Goal: Task Accomplishment & Management: Manage account settings

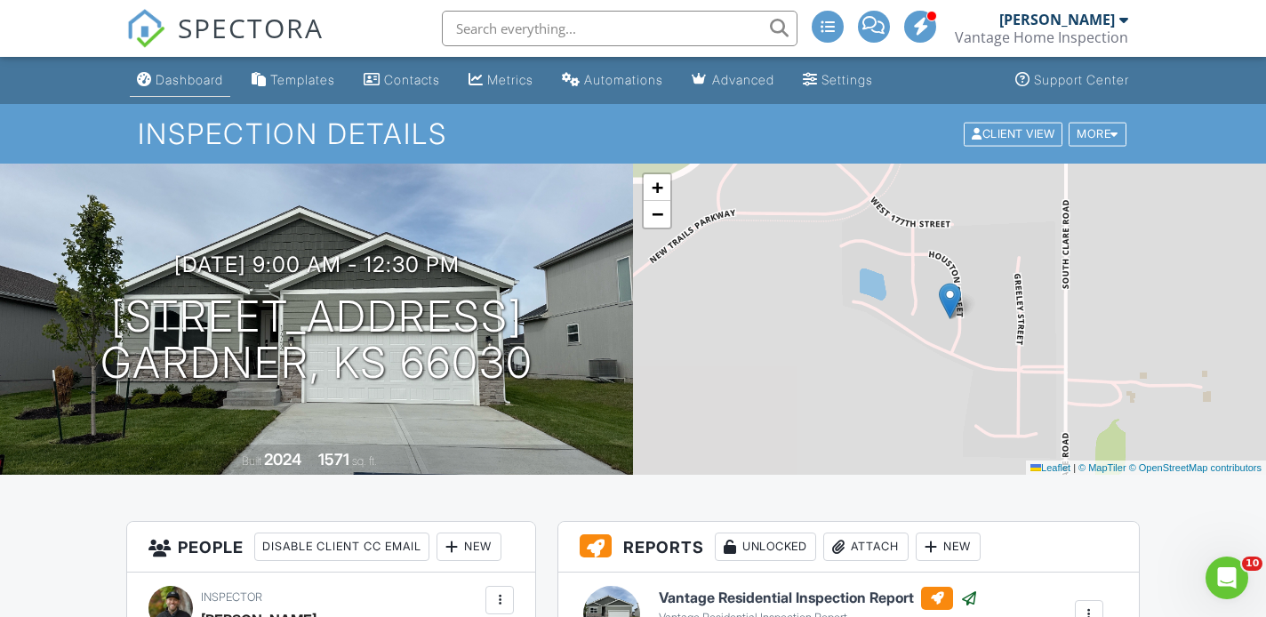
click at [199, 83] on div "Dashboard" at bounding box center [190, 79] width 68 height 15
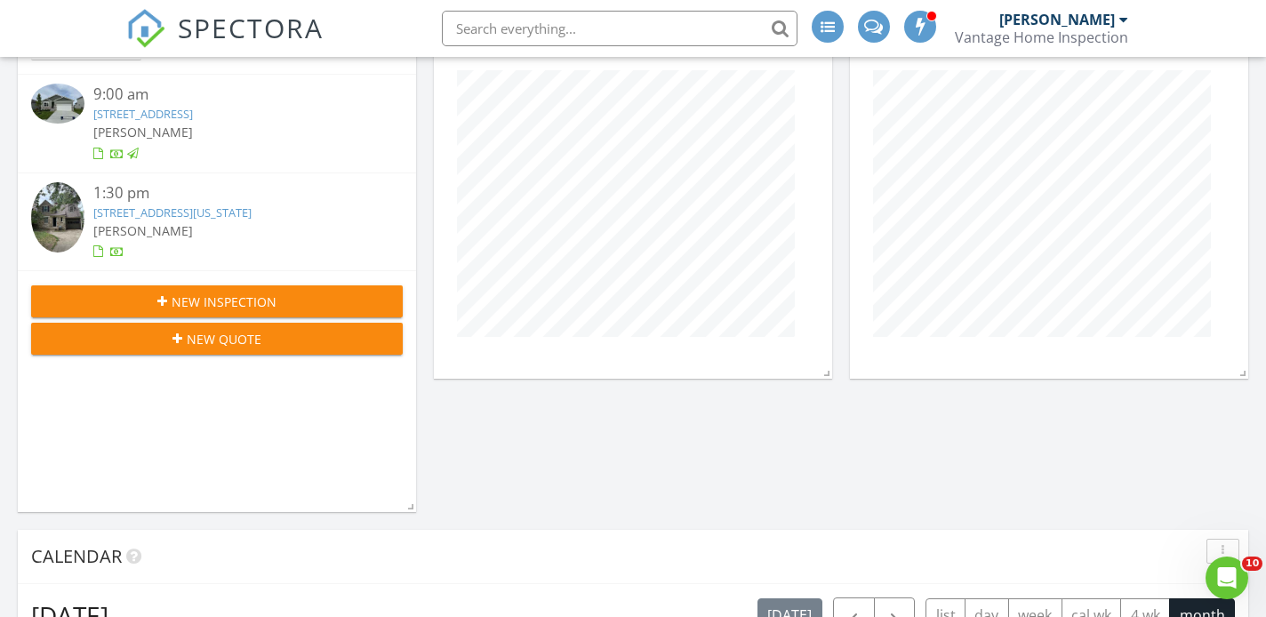
scroll to position [236, 0]
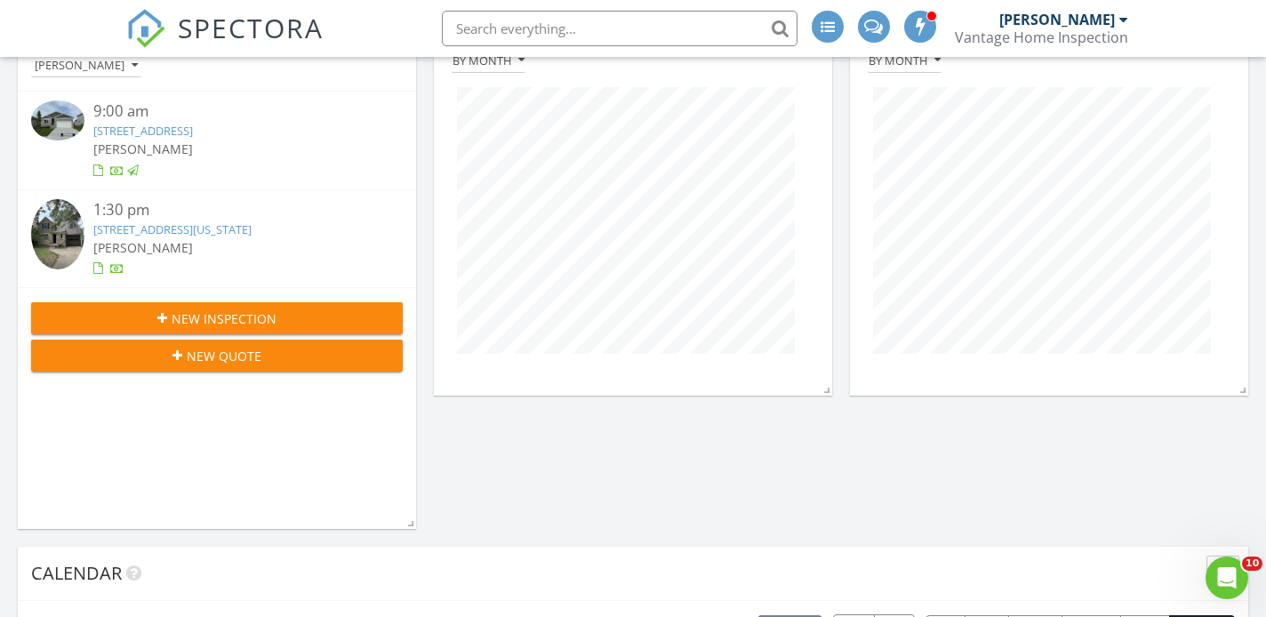
click at [217, 244] on div "[PERSON_NAME]" at bounding box center [232, 247] width 279 height 19
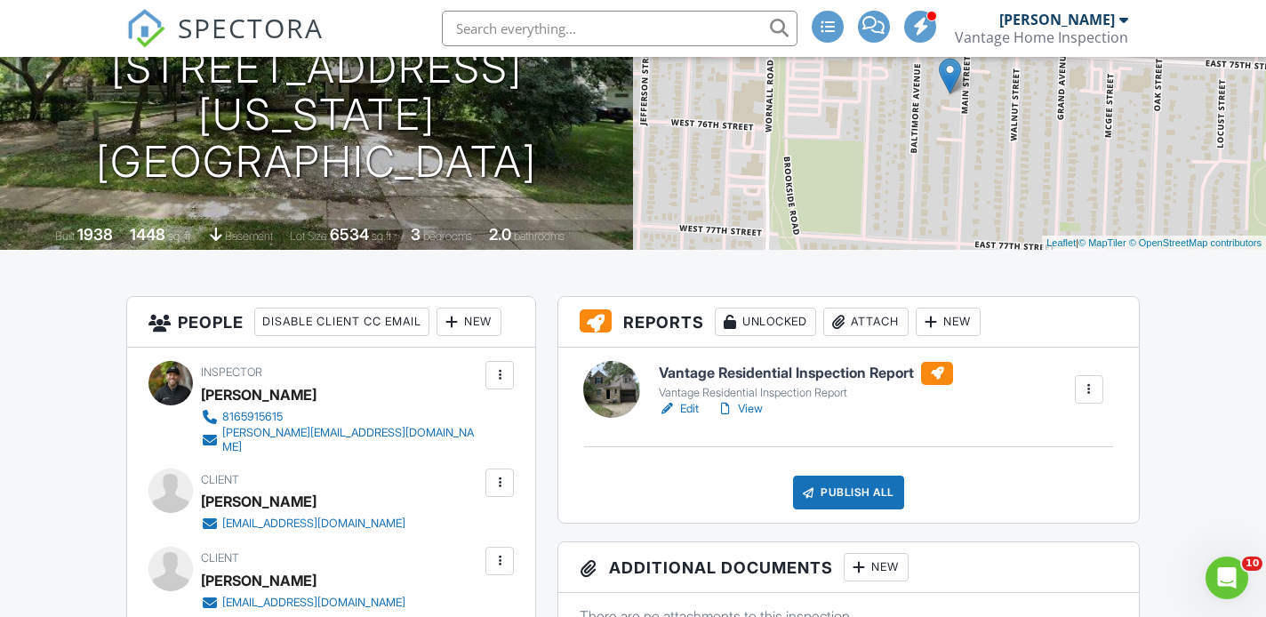
scroll to position [233, 0]
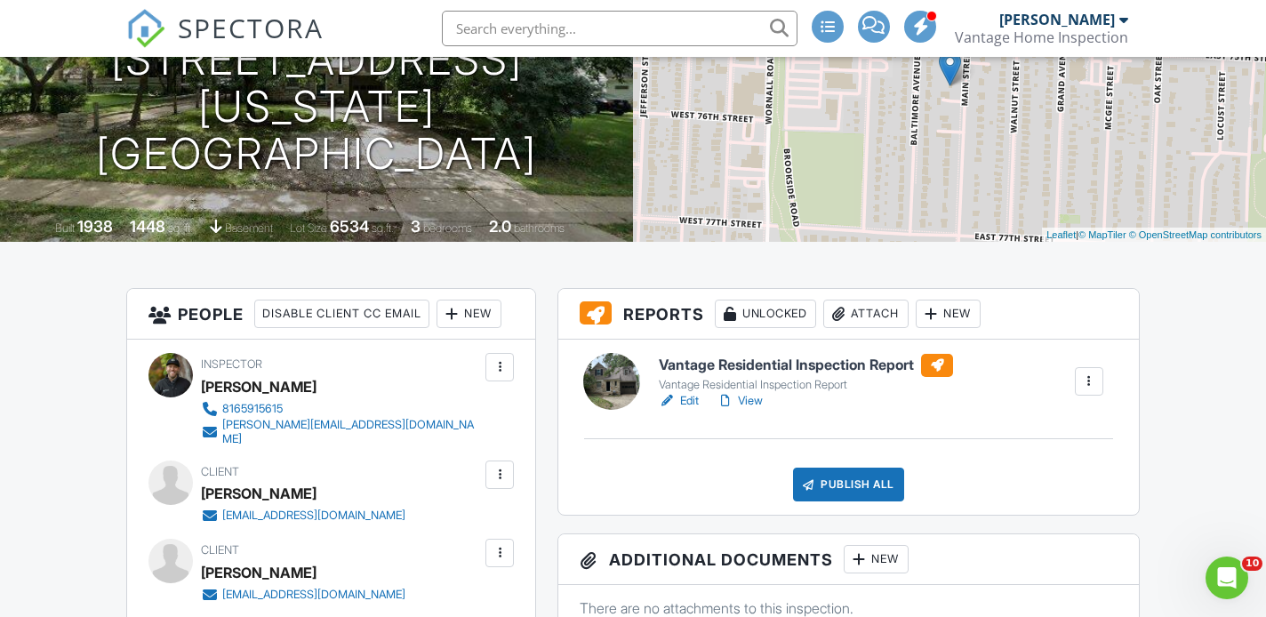
click at [861, 316] on div "Attach" at bounding box center [865, 314] width 85 height 28
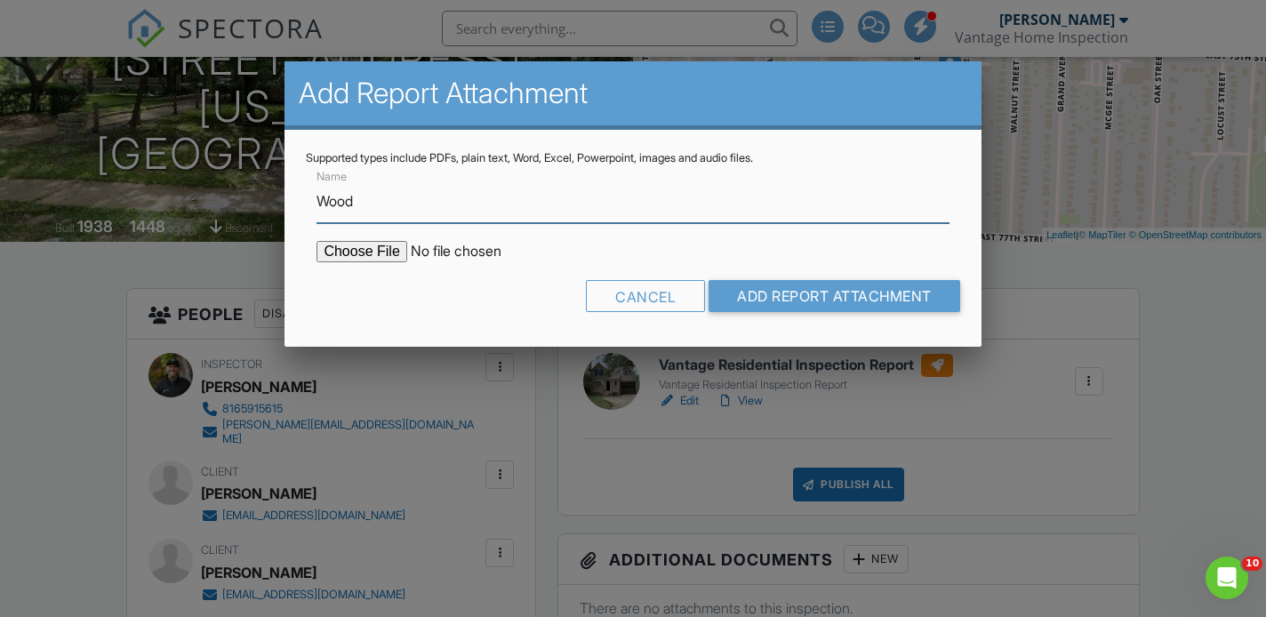
type input "Wood Destroying Insect Report"
click at [389, 255] on input "file" at bounding box center [467, 251] width 302 height 21
type input "C:\fakepath\7520 Main WDI.pdf"
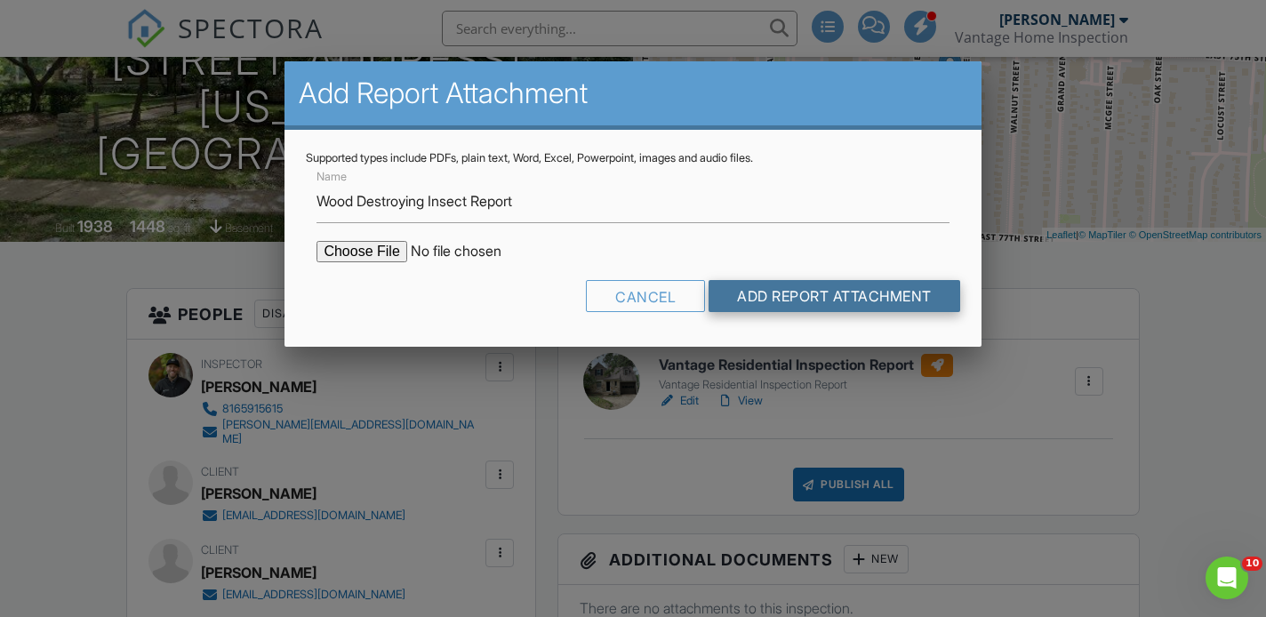
click at [848, 294] on input "Add Report Attachment" at bounding box center [835, 296] width 252 height 32
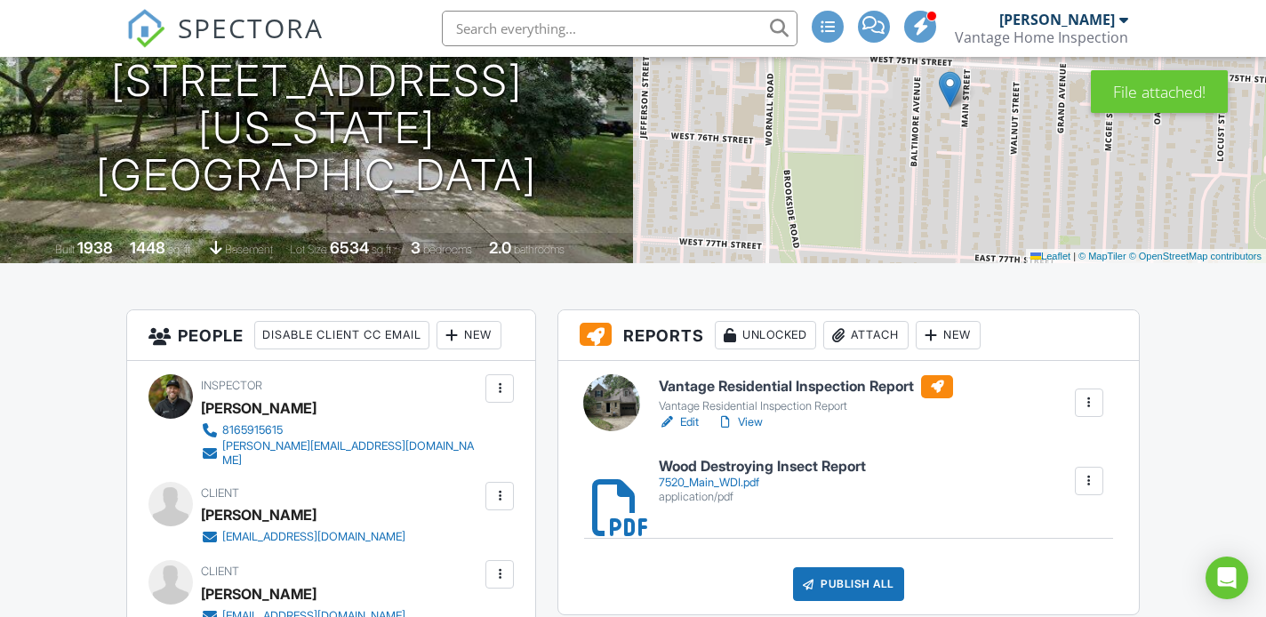
click at [868, 341] on div "Attach" at bounding box center [865, 335] width 85 height 28
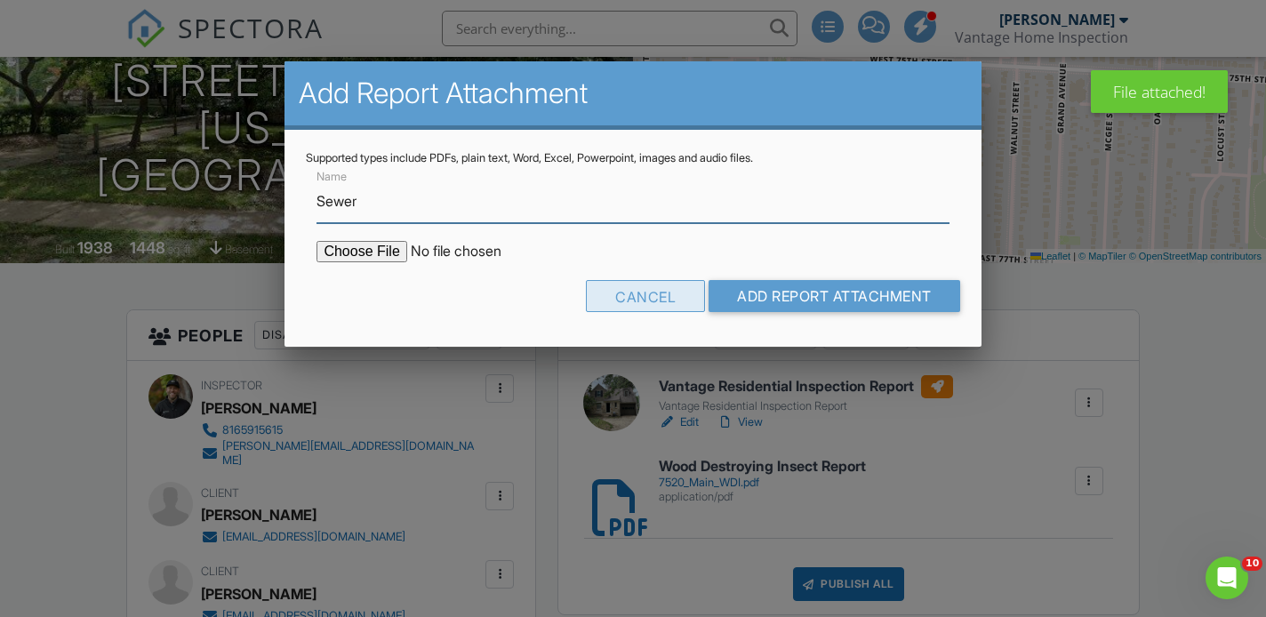
type input "Sewer Inspection Report"
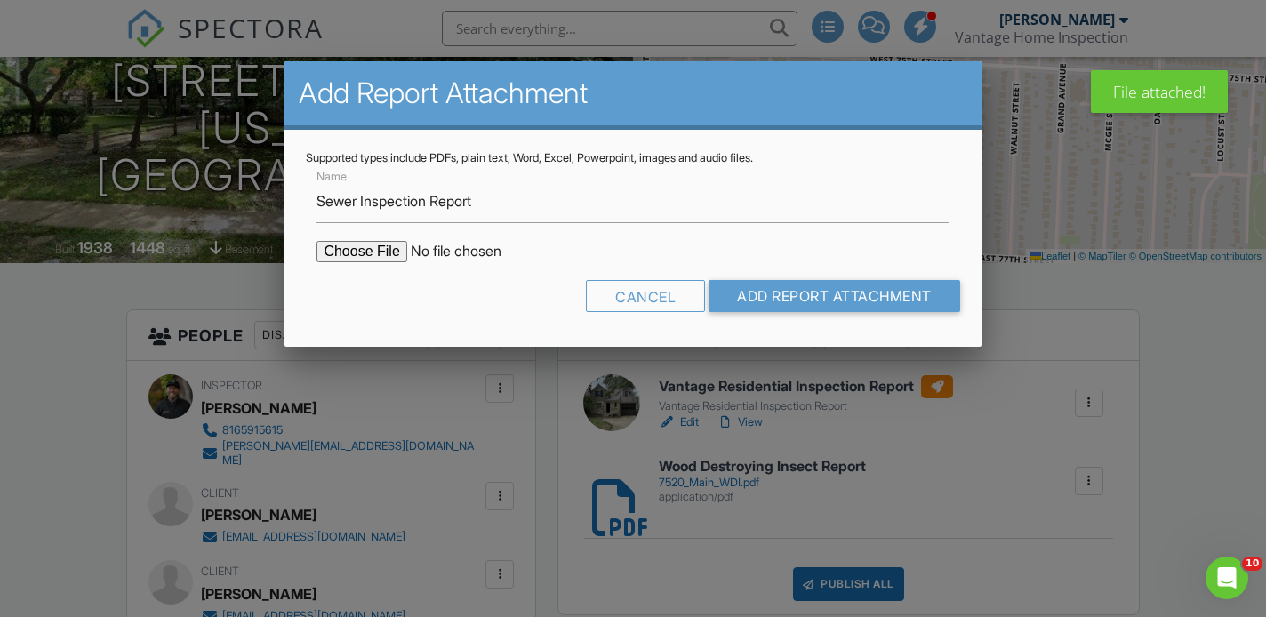
click at [368, 251] on input "file" at bounding box center [467, 251] width 302 height 21
type input "C:\fakepath\SEWER7520 Main St, Kansas City, MO 64114. 8 26 25.pdf"
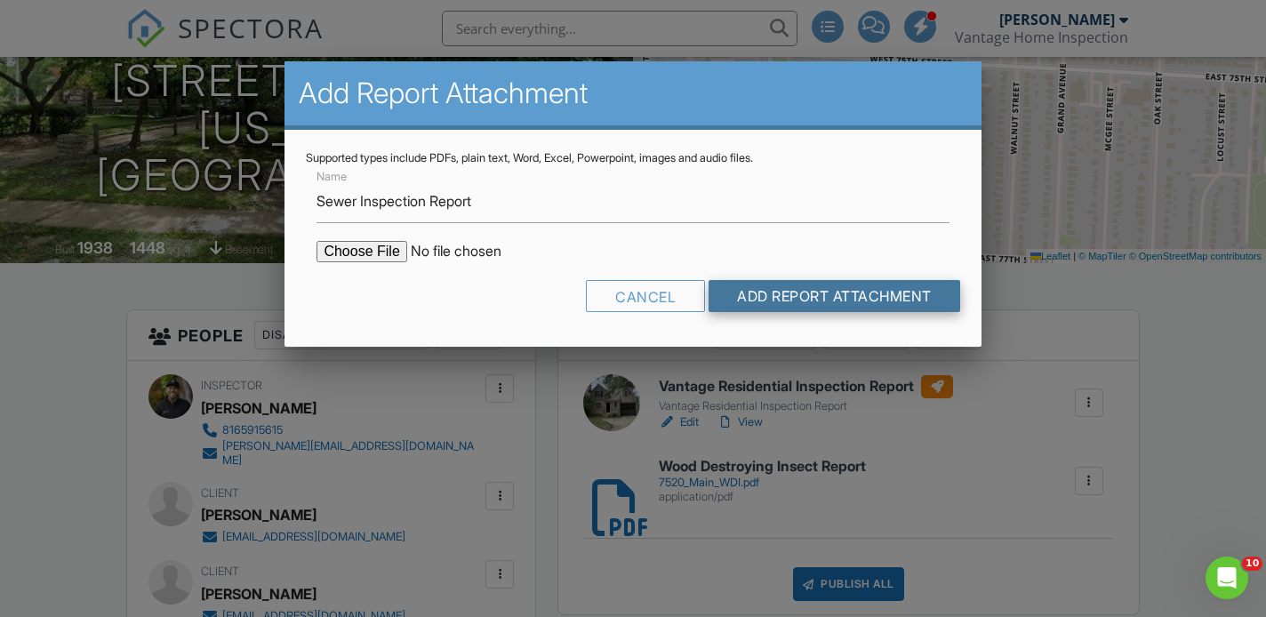
click at [809, 295] on input "Add Report Attachment" at bounding box center [835, 296] width 252 height 32
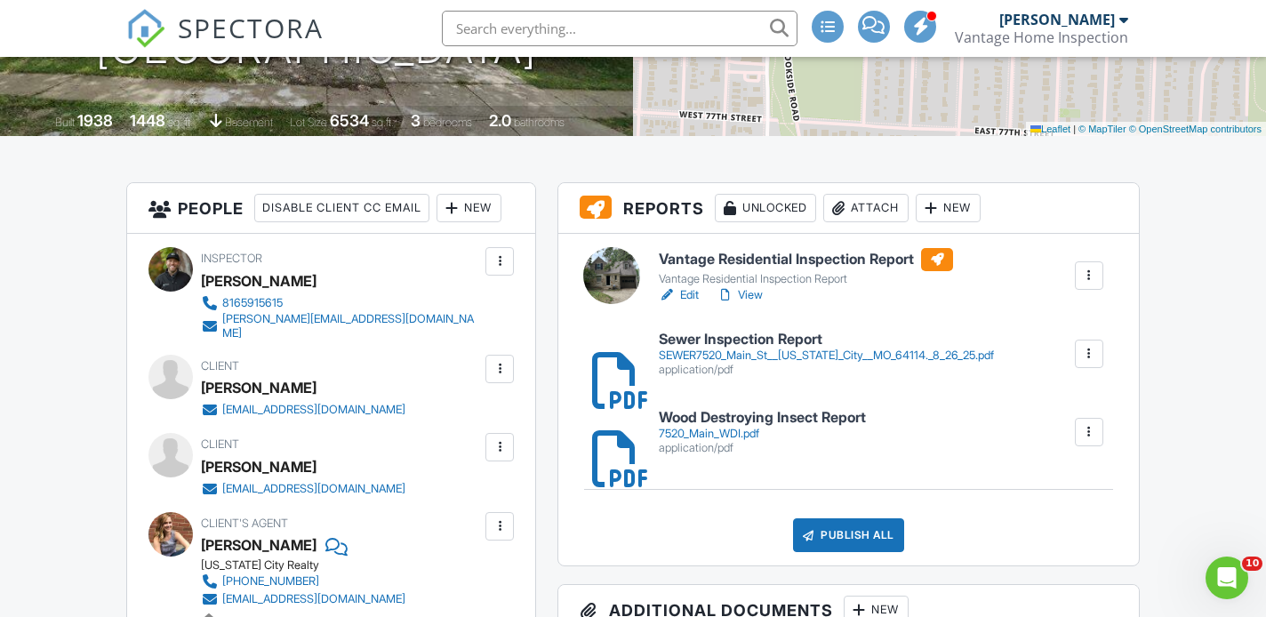
scroll to position [336, 0]
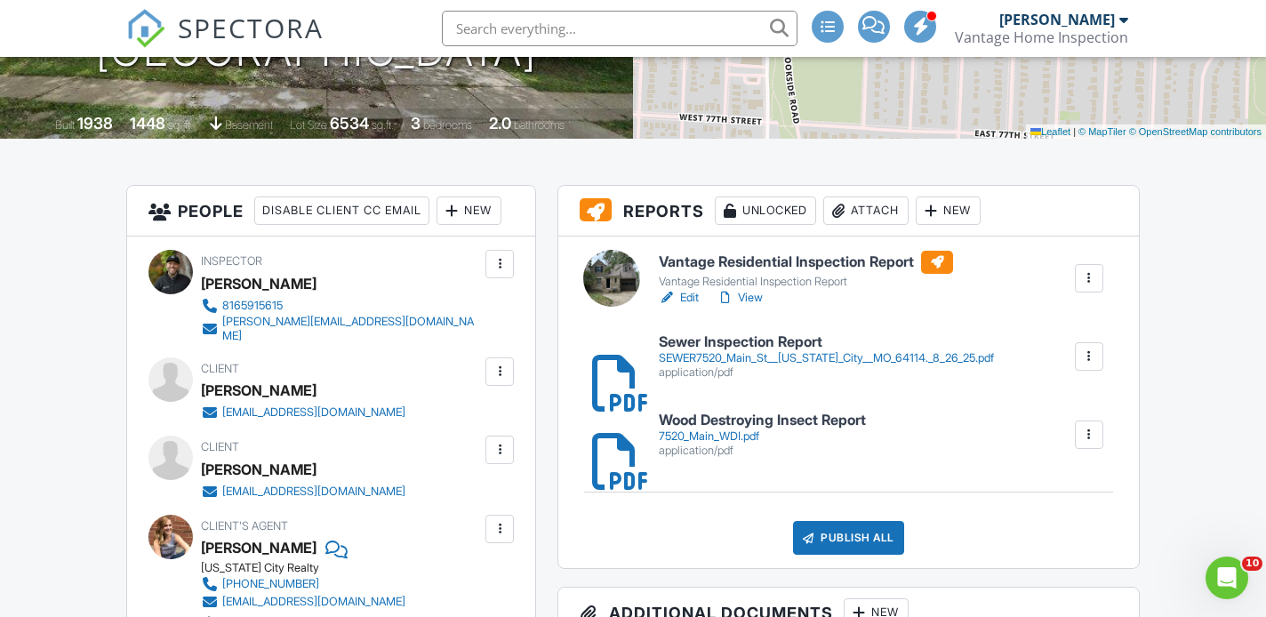
click at [692, 292] on link "Edit" at bounding box center [679, 298] width 40 height 18
